Goal: Navigation & Orientation: Find specific page/section

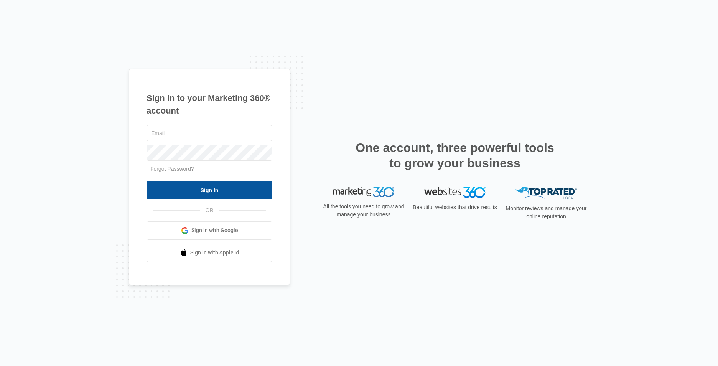
type input "[EMAIL_ADDRESS][DOMAIN_NAME]"
click at [214, 189] on input "Sign In" at bounding box center [210, 190] width 126 height 18
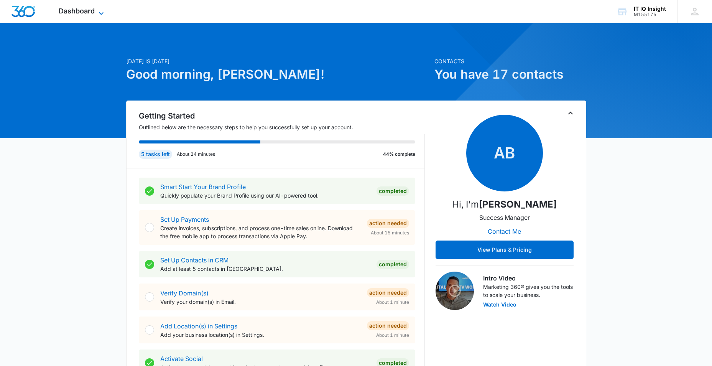
click at [100, 12] on icon at bounding box center [101, 13] width 9 height 9
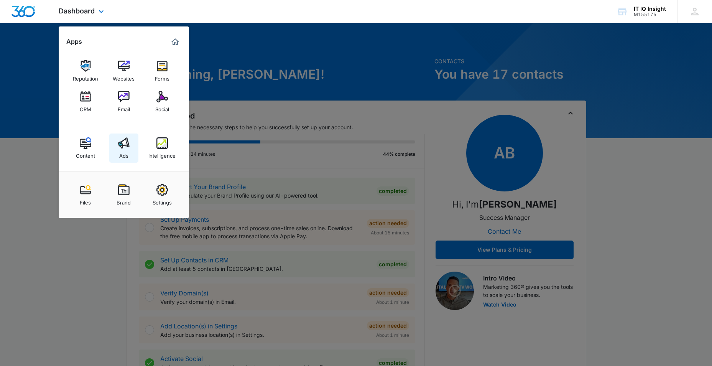
click at [133, 151] on link "Ads" at bounding box center [123, 147] width 29 height 29
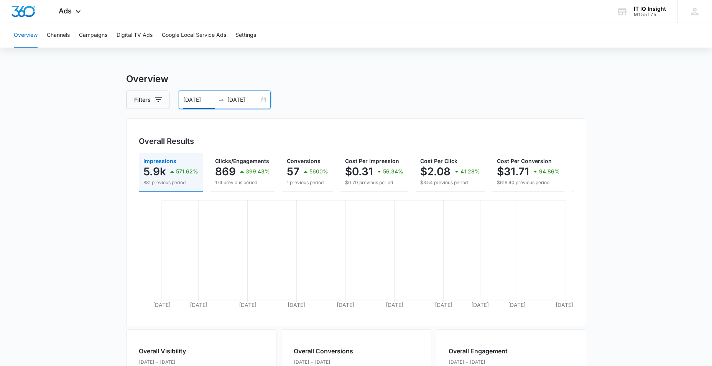
click at [197, 99] on input "08/08/2025" at bounding box center [199, 100] width 32 height 8
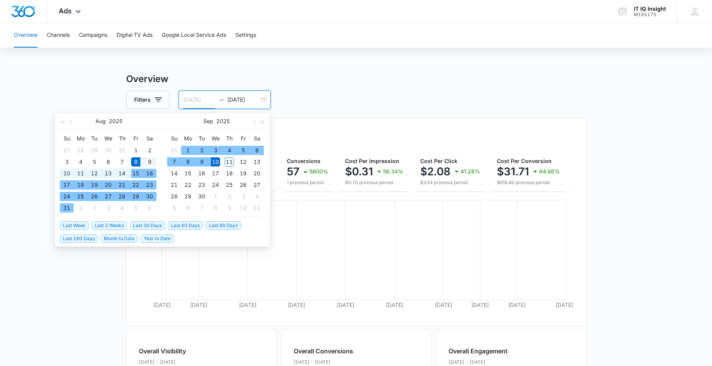
type input "[DATE]"
click at [153, 161] on div "9" at bounding box center [149, 161] width 9 height 9
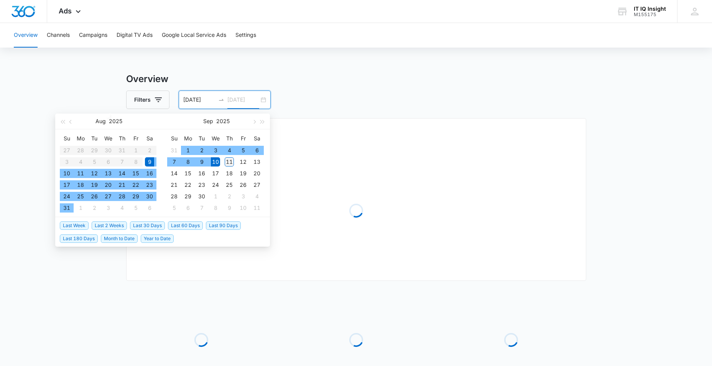
type input "[DATE]"
click at [231, 159] on div "11" at bounding box center [229, 161] width 9 height 9
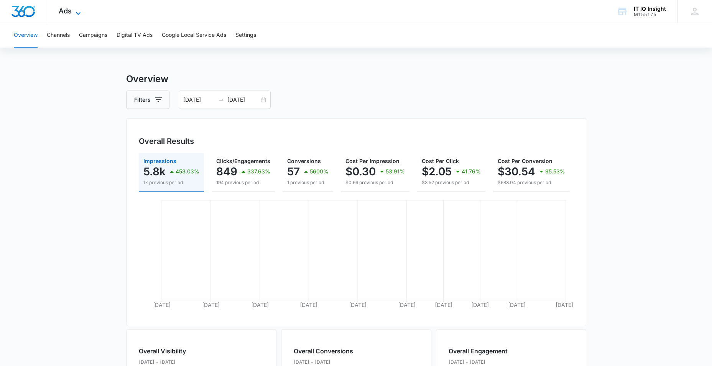
click at [81, 9] on icon at bounding box center [78, 13] width 9 height 9
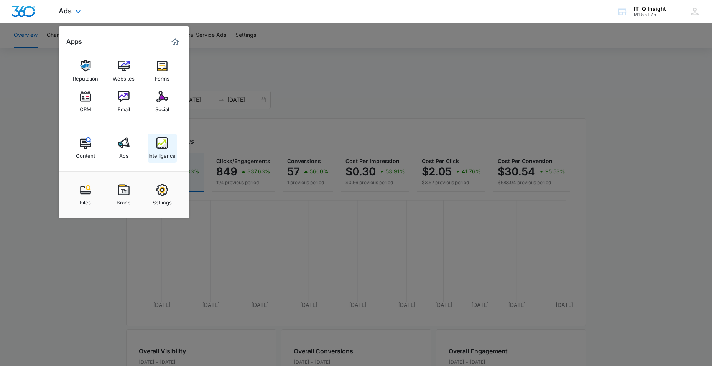
click at [166, 138] on img at bounding box center [162, 143] width 12 height 12
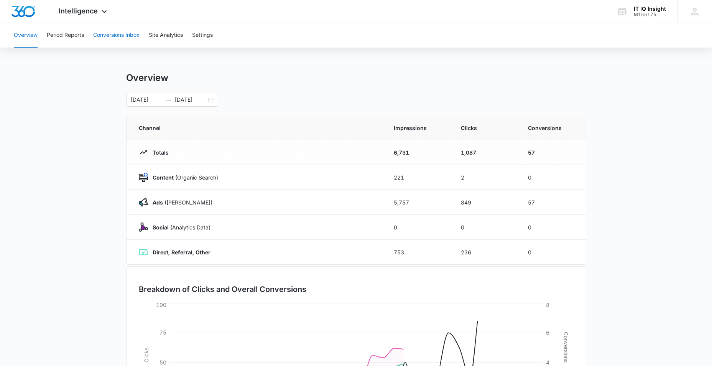
click at [119, 35] on button "Conversions Inbox" at bounding box center [116, 35] width 46 height 25
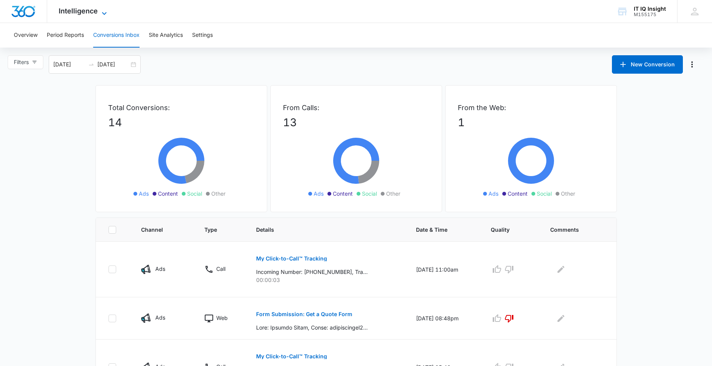
click at [102, 9] on icon at bounding box center [104, 13] width 9 height 9
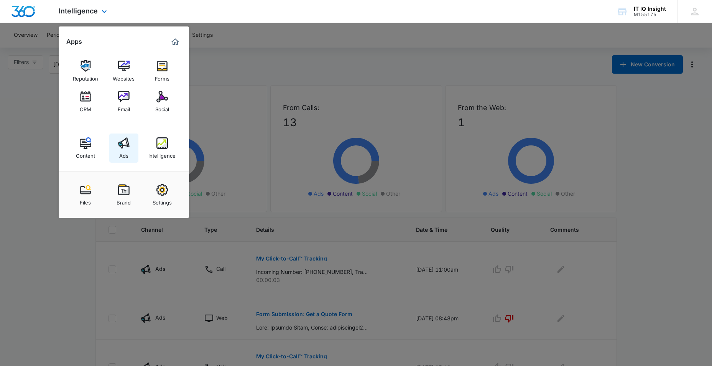
click at [128, 147] on img at bounding box center [124, 143] width 12 height 12
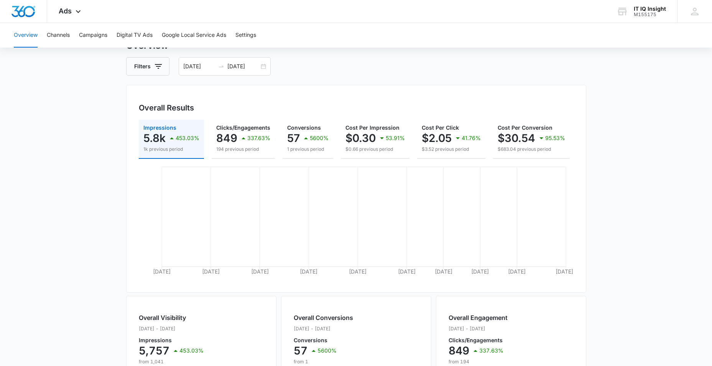
scroll to position [33, 0]
click at [103, 31] on button "Campaigns" at bounding box center [93, 35] width 28 height 25
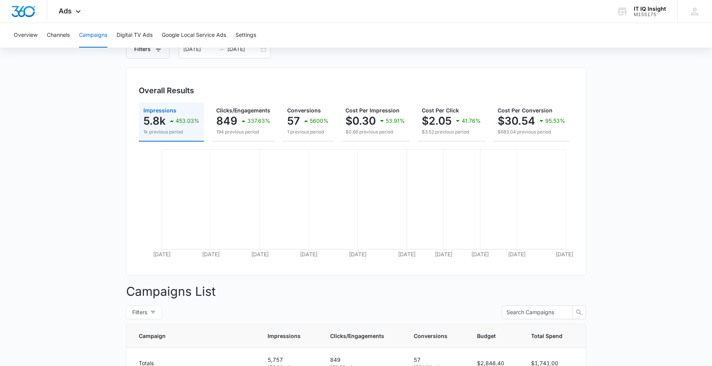
scroll to position [187, 0]
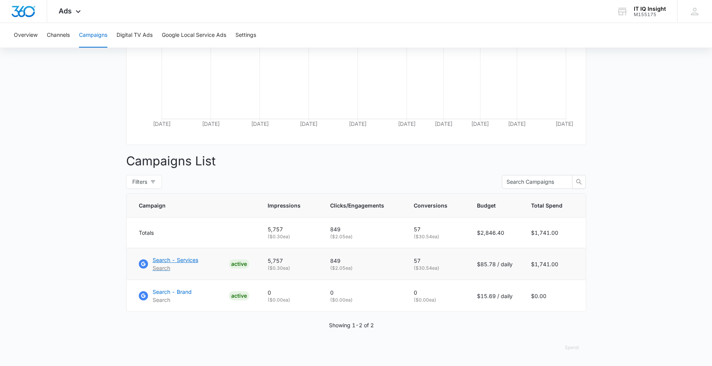
click at [164, 260] on p "Search - Services" at bounding box center [176, 260] width 46 height 8
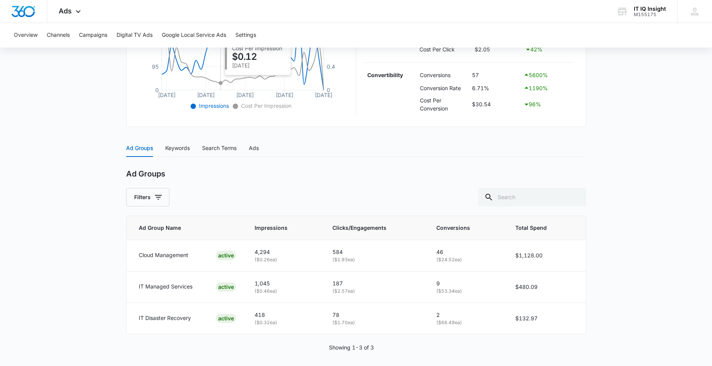
scroll to position [232, 0]
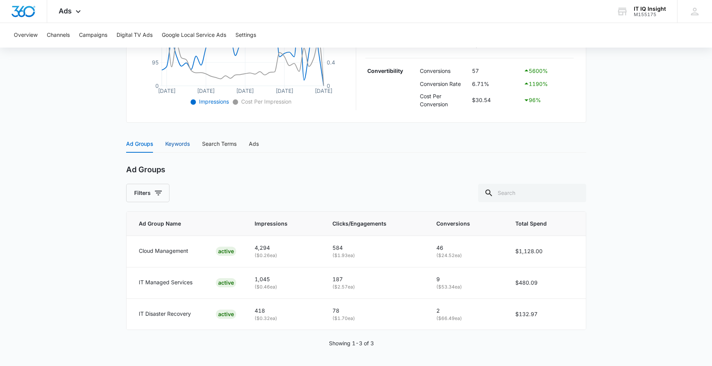
click at [184, 143] on div "Keywords" at bounding box center [177, 144] width 25 height 8
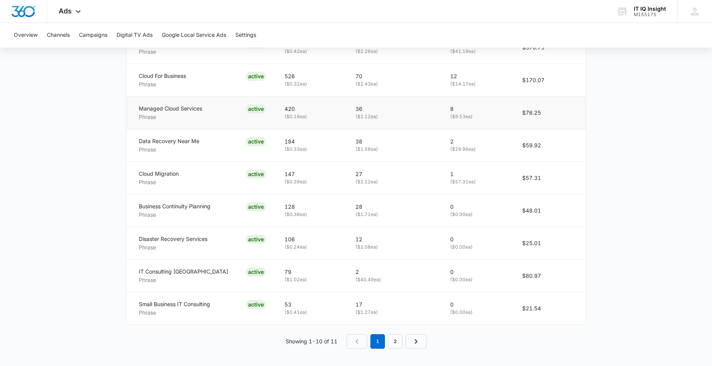
scroll to position [470, 0]
click at [79, 6] on div "Ads Apps Reputation Websites Forms CRM Email Social Content Ads Intelligence Fi…" at bounding box center [70, 11] width 47 height 23
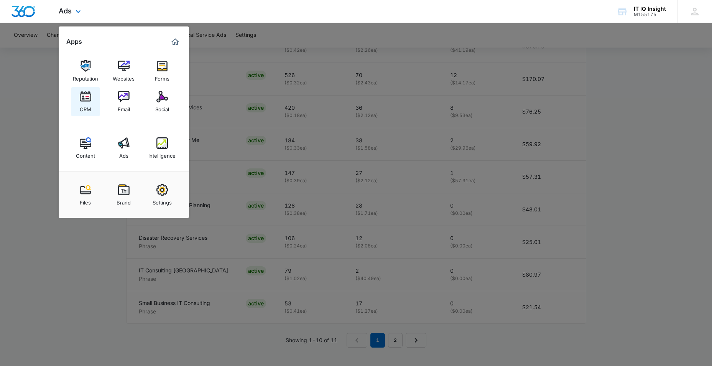
click at [91, 106] on link "CRM" at bounding box center [85, 101] width 29 height 29
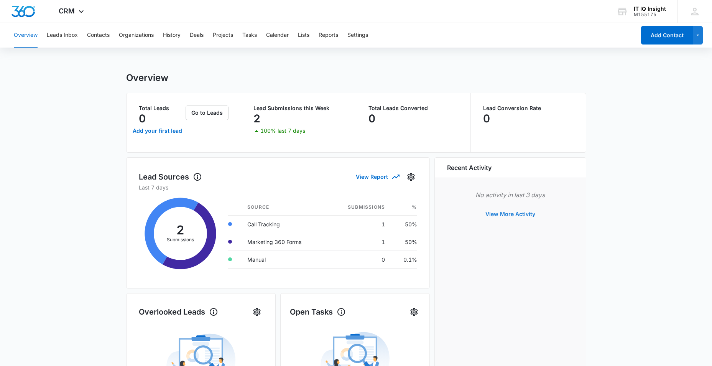
click at [505, 217] on button "View More Activity" at bounding box center [510, 214] width 65 height 18
